Goal: Task Accomplishment & Management: Manage account settings

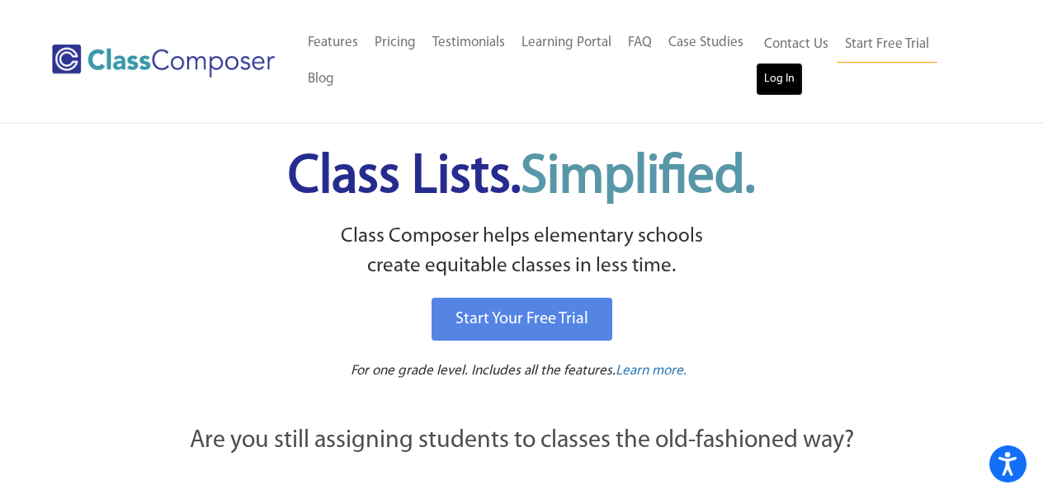
click at [770, 82] on link "Log In" at bounding box center [779, 79] width 47 height 33
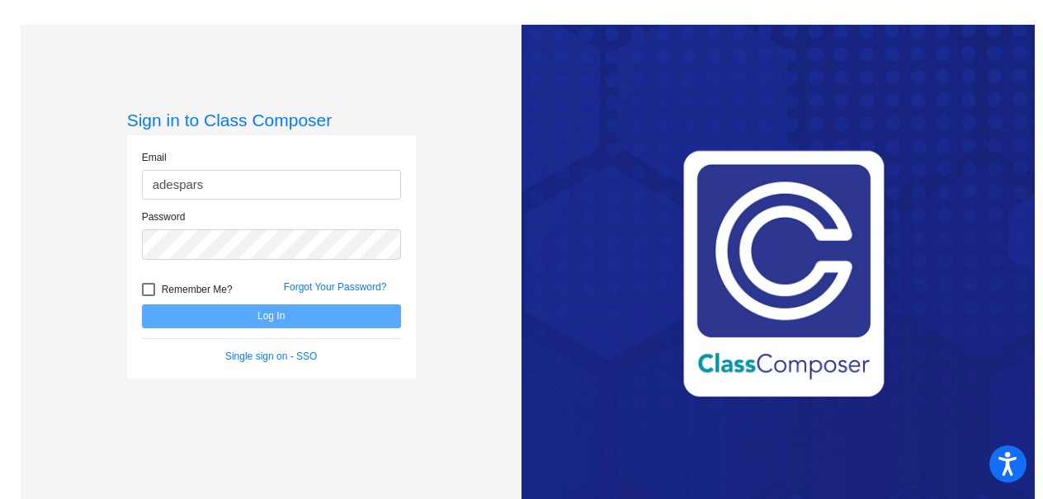
type input "[EMAIL_ADDRESS][DOMAIN_NAME]"
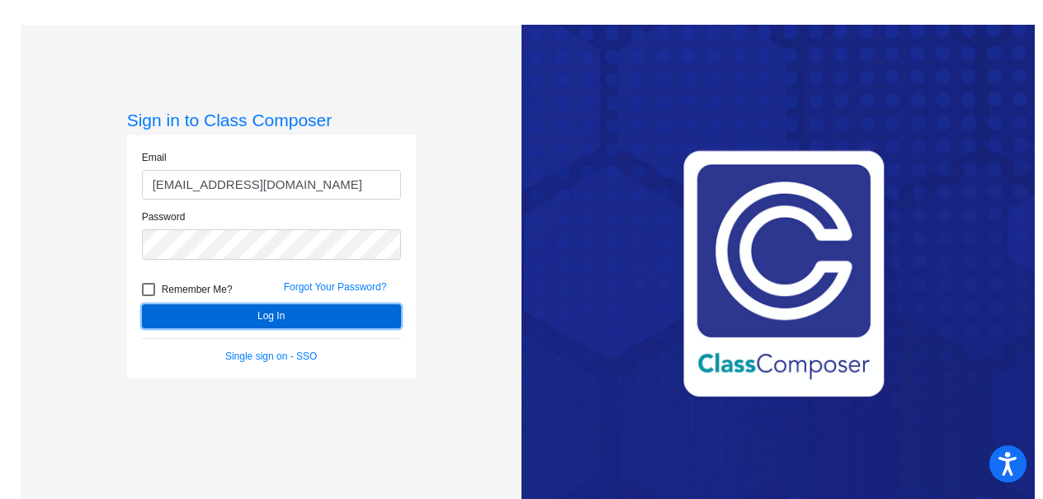
click at [277, 317] on button "Log In" at bounding box center [271, 317] width 259 height 24
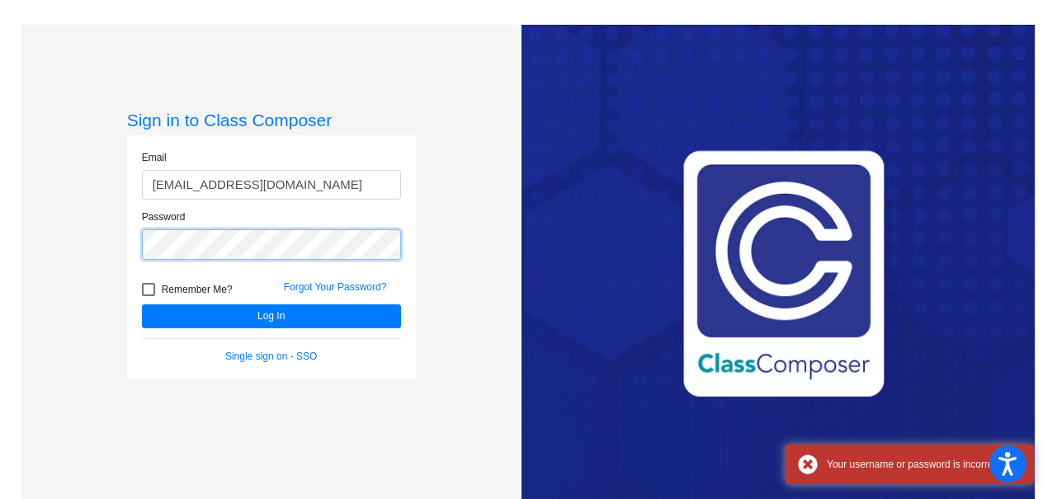
click at [87, 243] on div "Sign in to Class Composer Email [EMAIL_ADDRESS][DOMAIN_NAME] Password Remember …" at bounding box center [271, 274] width 501 height 499
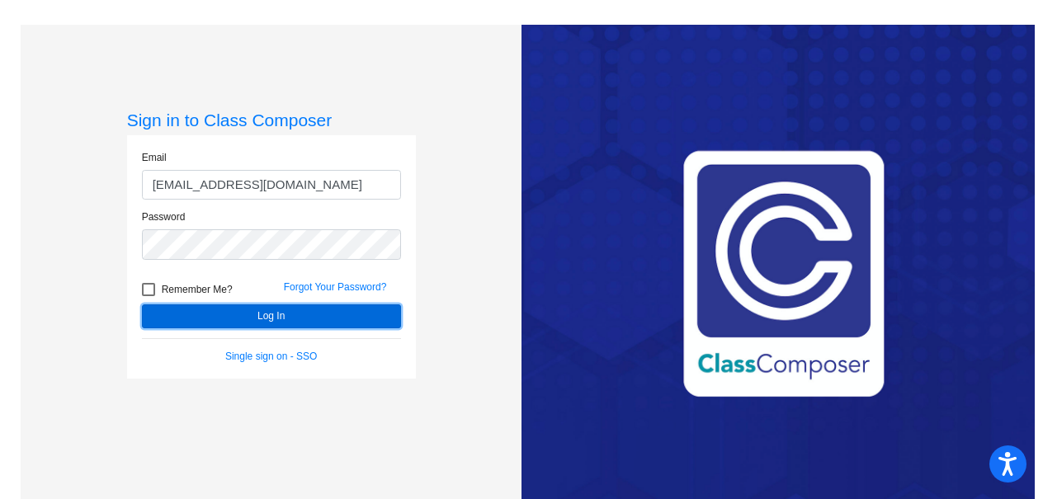
click at [275, 310] on button "Log In" at bounding box center [271, 317] width 259 height 24
